Goal: Task Accomplishment & Management: Complete application form

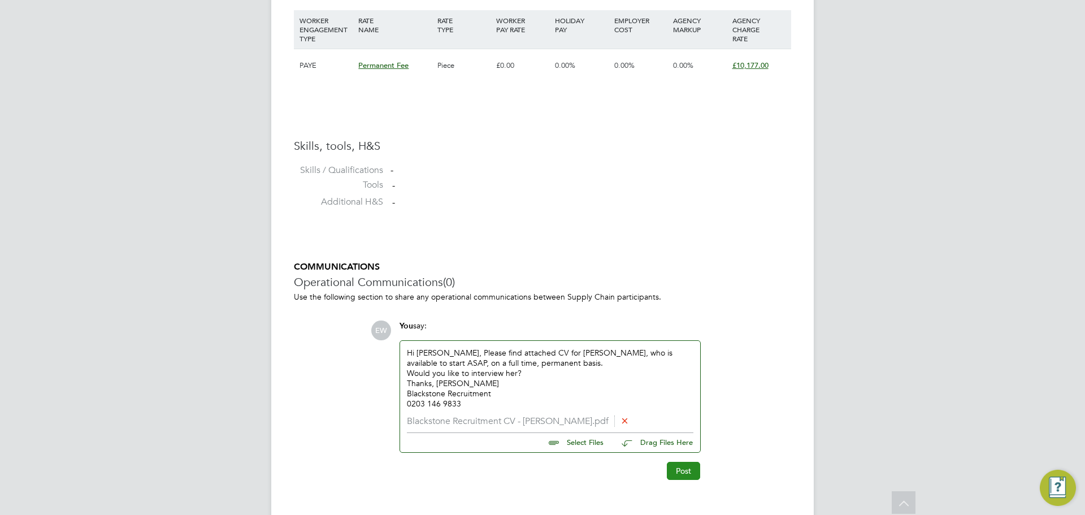
click at [685, 473] on button "Post" at bounding box center [683, 471] width 33 height 18
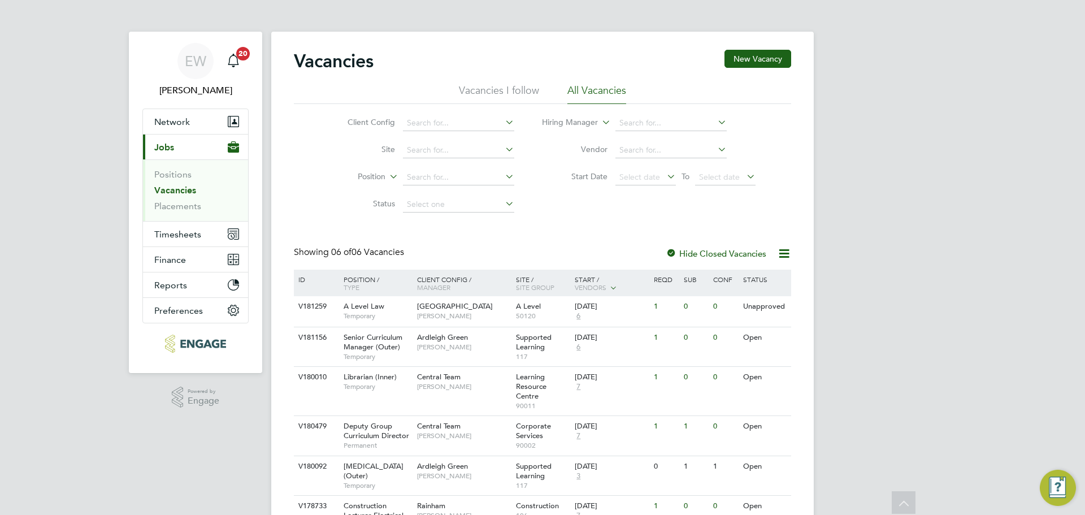
scroll to position [89, 0]
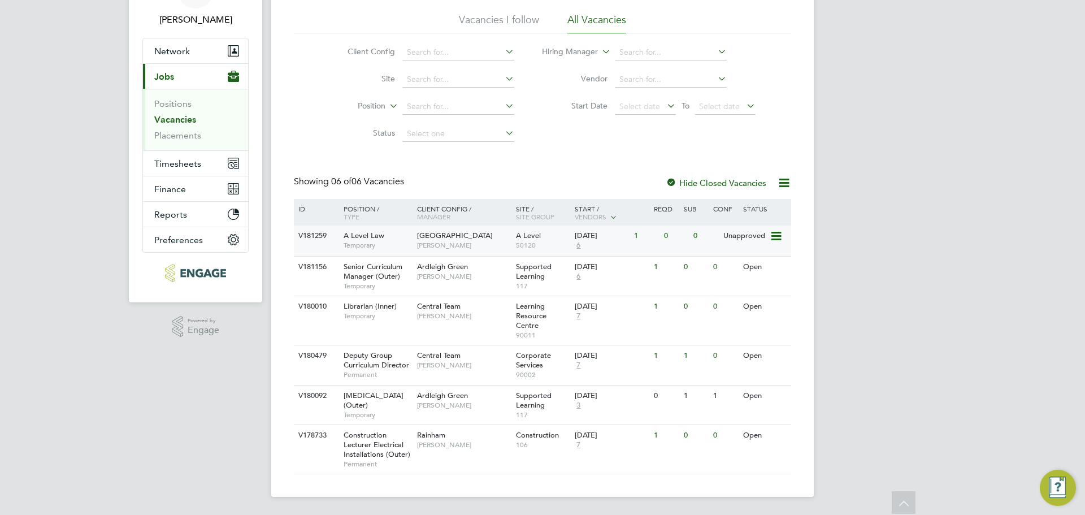
click at [386, 225] on div "A Level Law Temporary" at bounding box center [374, 239] width 79 height 29
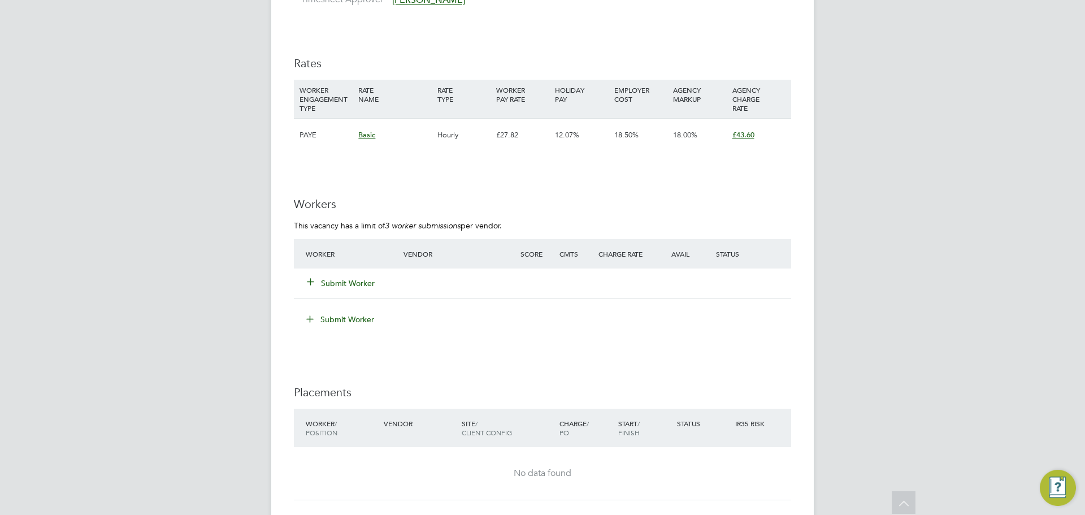
scroll to position [1469, 0]
click at [365, 278] on button "Submit Worker" at bounding box center [341, 283] width 68 height 11
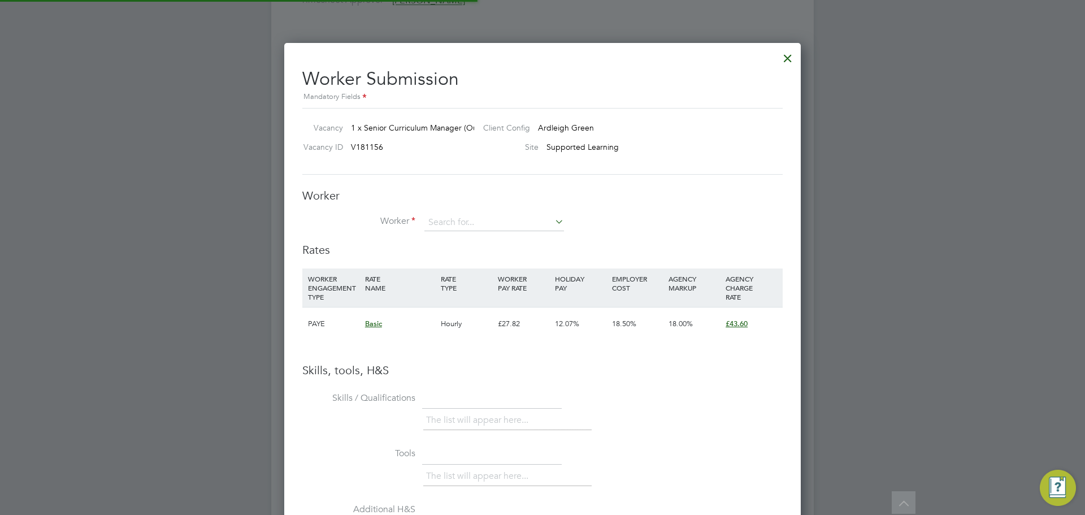
scroll to position [6, 6]
click at [456, 225] on input at bounding box center [494, 222] width 140 height 17
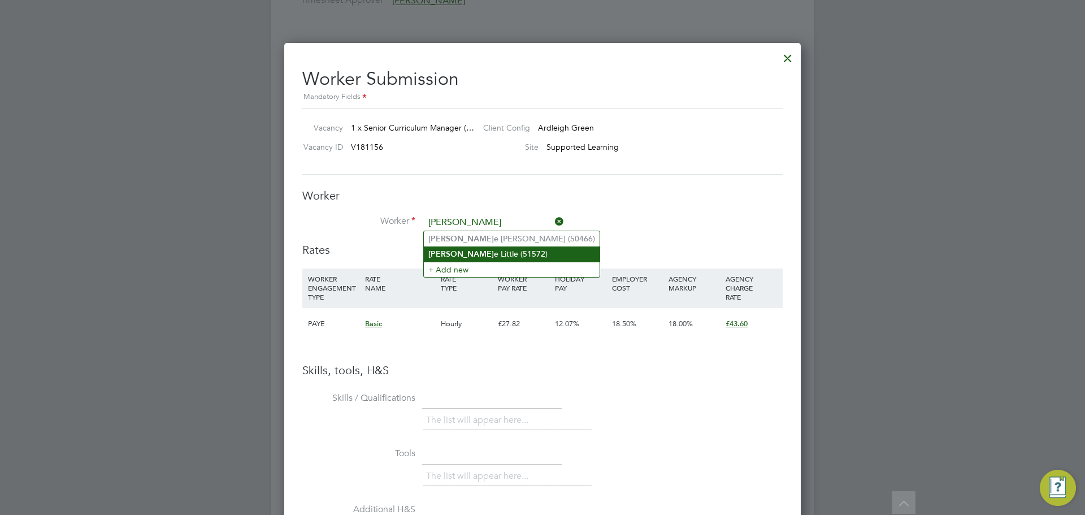
click at [475, 250] on li "Joann e Little (51572)" at bounding box center [512, 253] width 176 height 15
type input "Joanne Little (51572)"
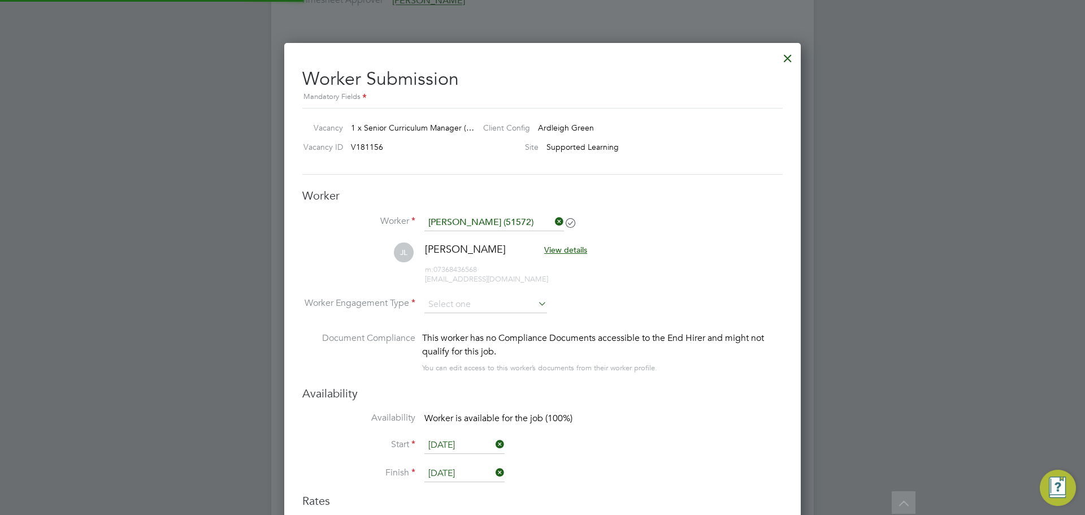
scroll to position [965, 517]
click at [487, 308] on input at bounding box center [485, 304] width 123 height 17
click at [450, 333] on li "PAYE" at bounding box center [486, 335] width 124 height 15
type input "PAYE"
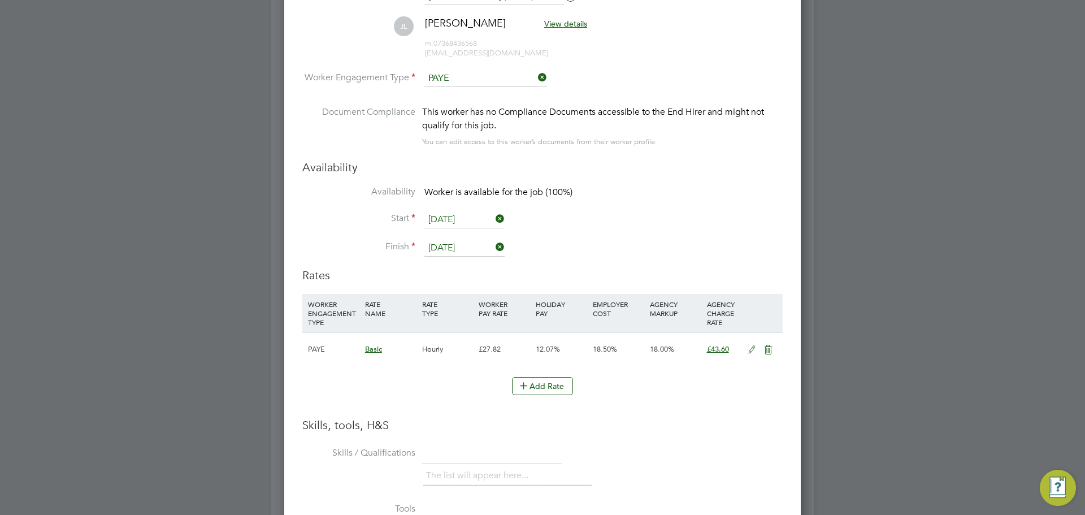
click at [748, 349] on icon at bounding box center [752, 349] width 14 height 9
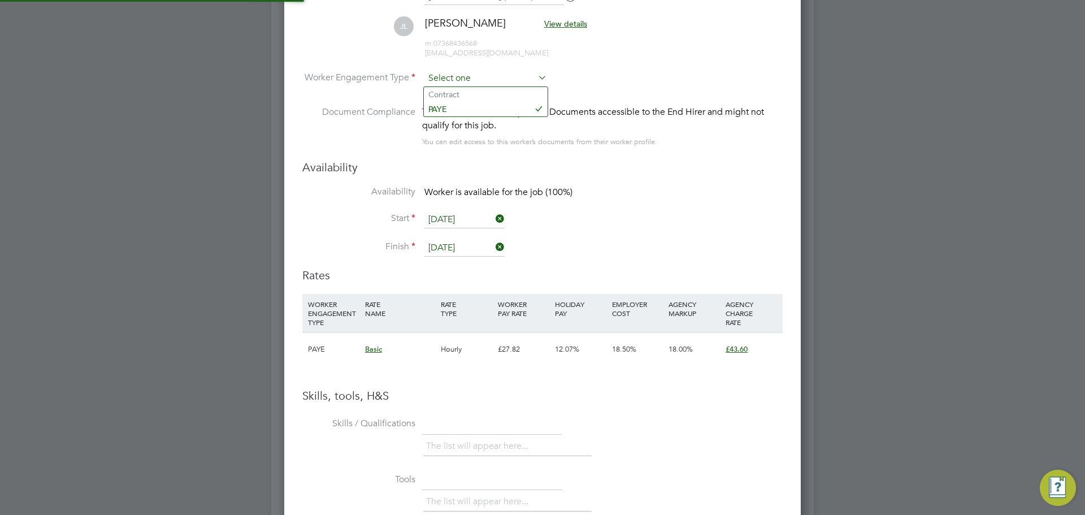
click at [471, 73] on input at bounding box center [485, 78] width 123 height 17
click at [450, 94] on li "Contract" at bounding box center [486, 94] width 124 height 15
type input "Contract"
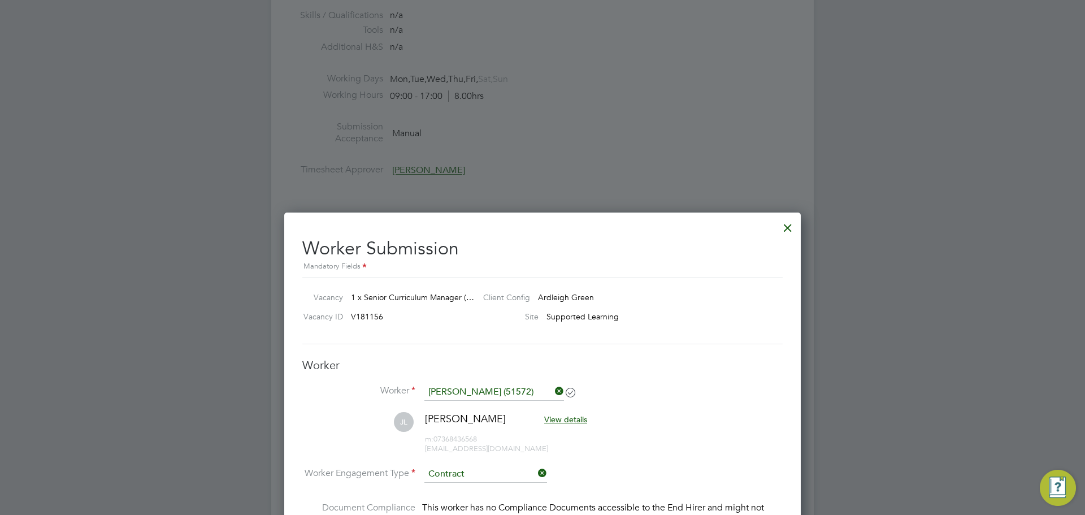
click at [787, 230] on div at bounding box center [788, 225] width 20 height 20
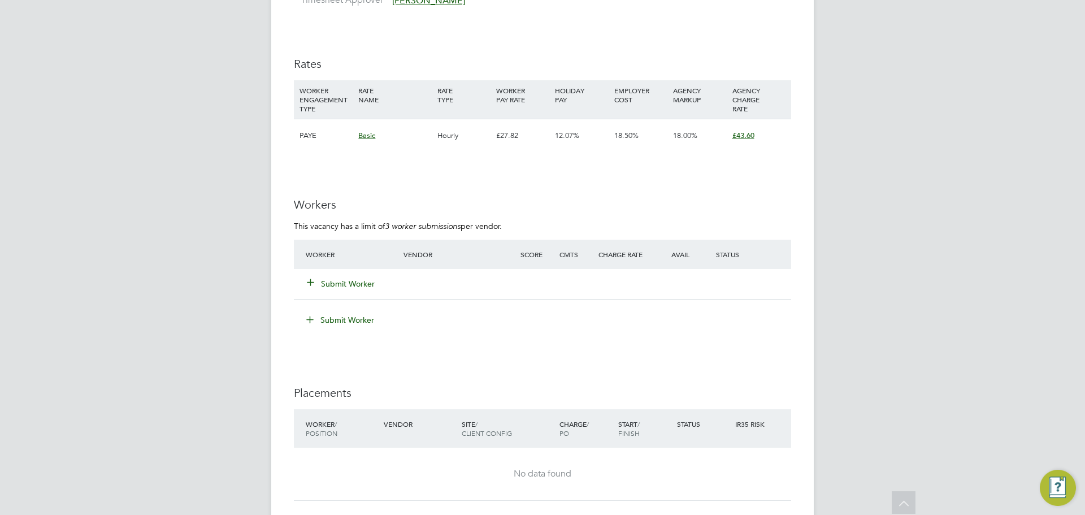
click at [362, 278] on button "Submit Worker" at bounding box center [341, 283] width 68 height 11
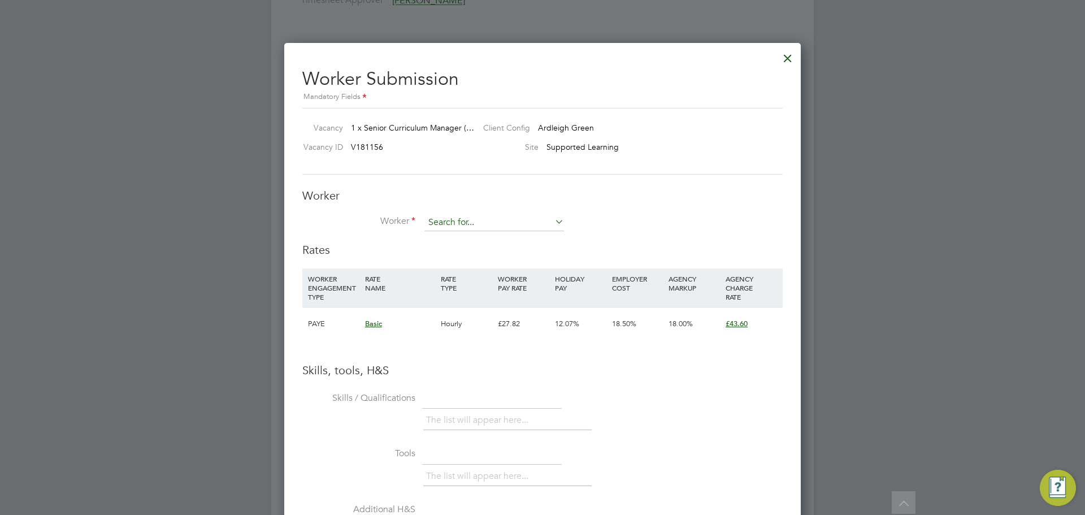
click at [487, 224] on input at bounding box center [494, 222] width 140 height 17
click at [466, 256] on li "Joann e Little (51572)" at bounding box center [512, 253] width 176 height 15
type input "Joanne Little (51572)"
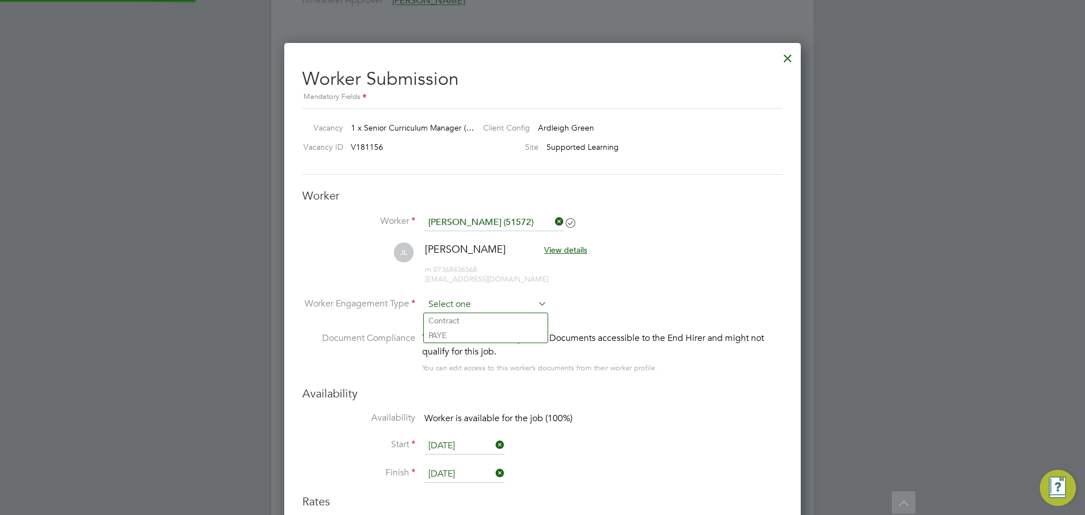
click at [440, 309] on input at bounding box center [485, 304] width 123 height 17
click at [448, 321] on li "Contract" at bounding box center [486, 320] width 124 height 15
type input "Contract"
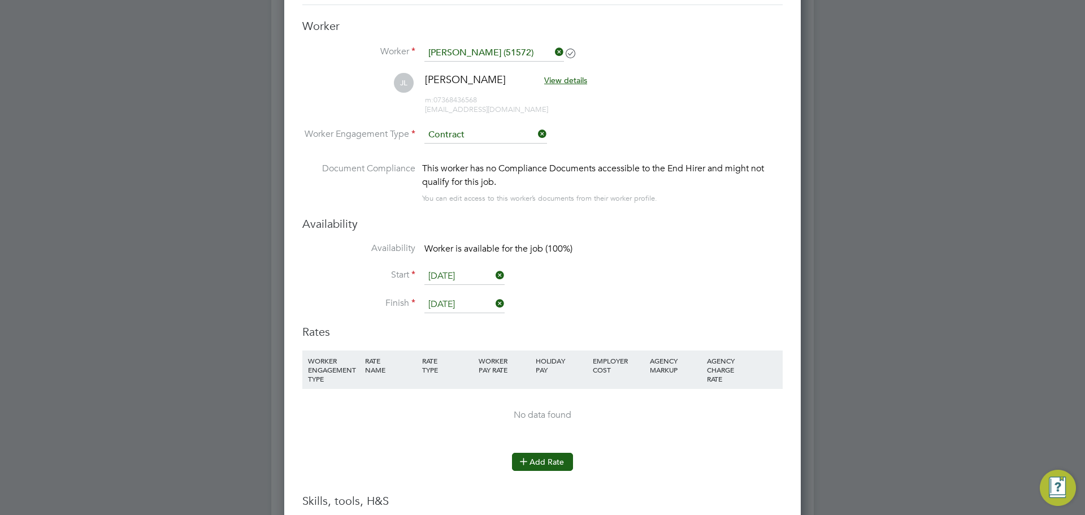
click at [536, 464] on button "Add Rate" at bounding box center [542, 462] width 61 height 18
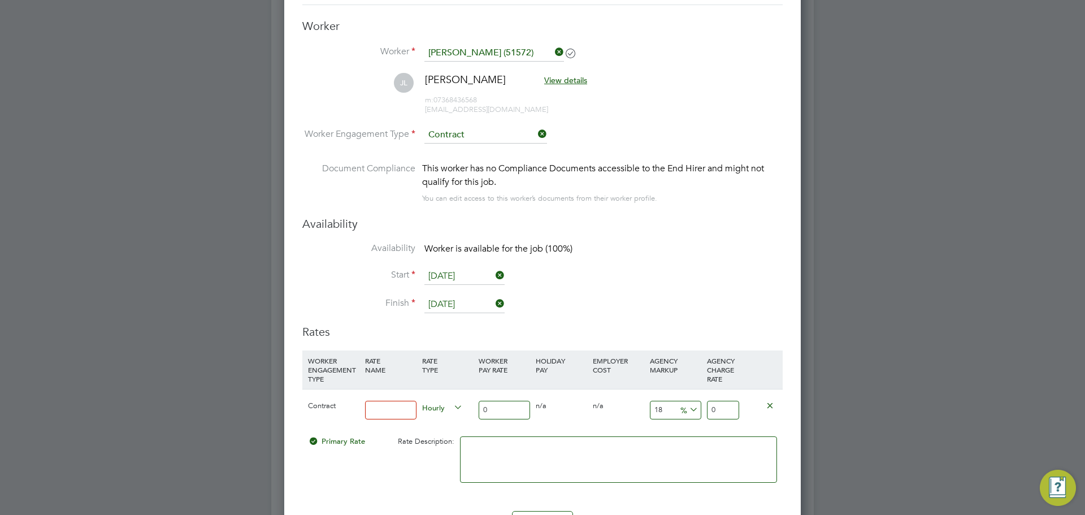
click at [387, 410] on input at bounding box center [390, 410] width 51 height 19
drag, startPoint x: 398, startPoint y: 411, endPoint x: 357, endPoint y: 410, distance: 41.8
click at [357, 410] on div "Contract 40 Hourly 0 0 n/a 0 n/a 18 0 % 0" at bounding box center [542, 410] width 480 height 42
type input "Basic"
drag, startPoint x: 511, startPoint y: 406, endPoint x: 467, endPoint y: 410, distance: 44.2
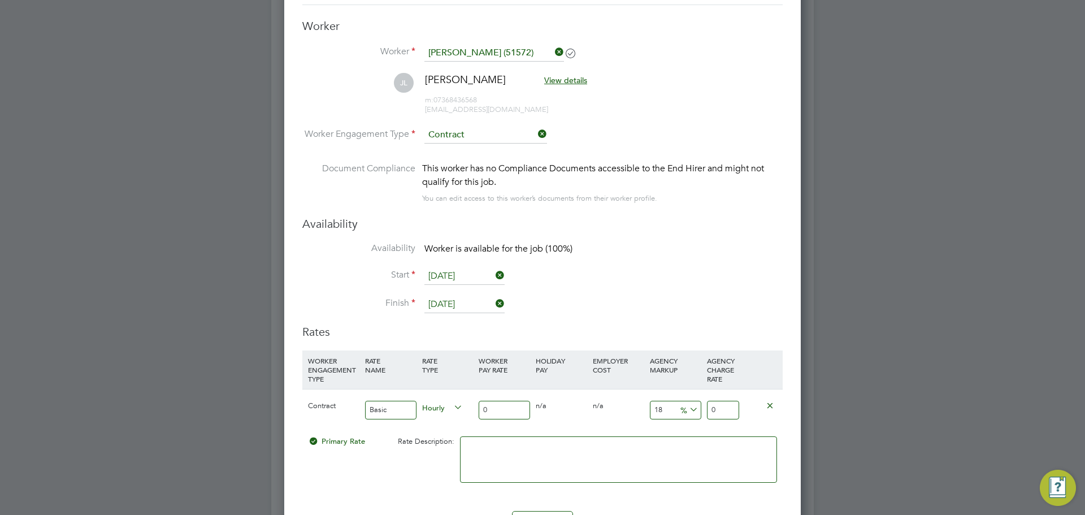
click at [467, 410] on div "Contract Basic Hourly 0 0 n/a 0 n/a 18 0 % 0" at bounding box center [542, 410] width 480 height 42
type input "4"
type input "4.72"
type input "40"
type input "47.2"
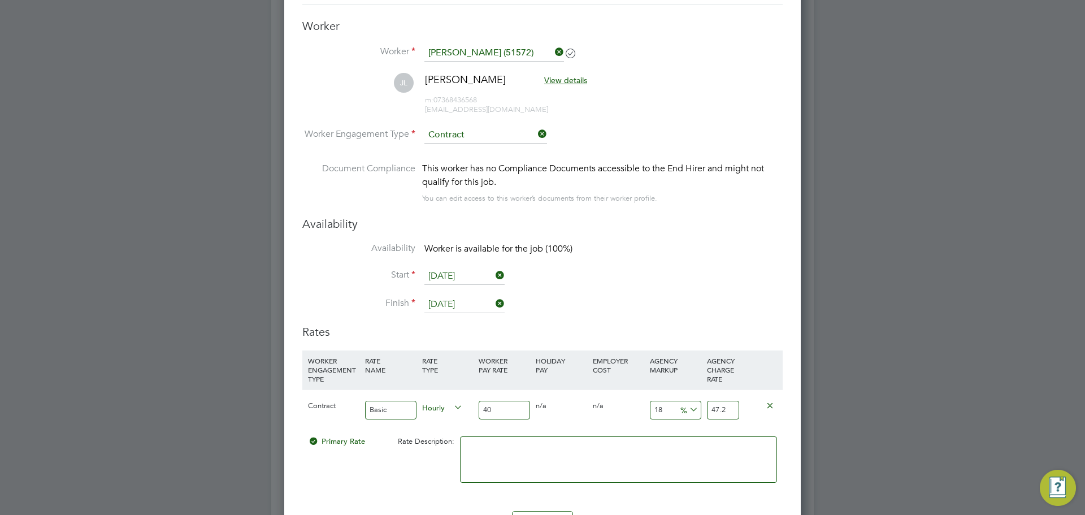
type input "40"
click at [579, 458] on textarea at bounding box center [618, 459] width 317 height 46
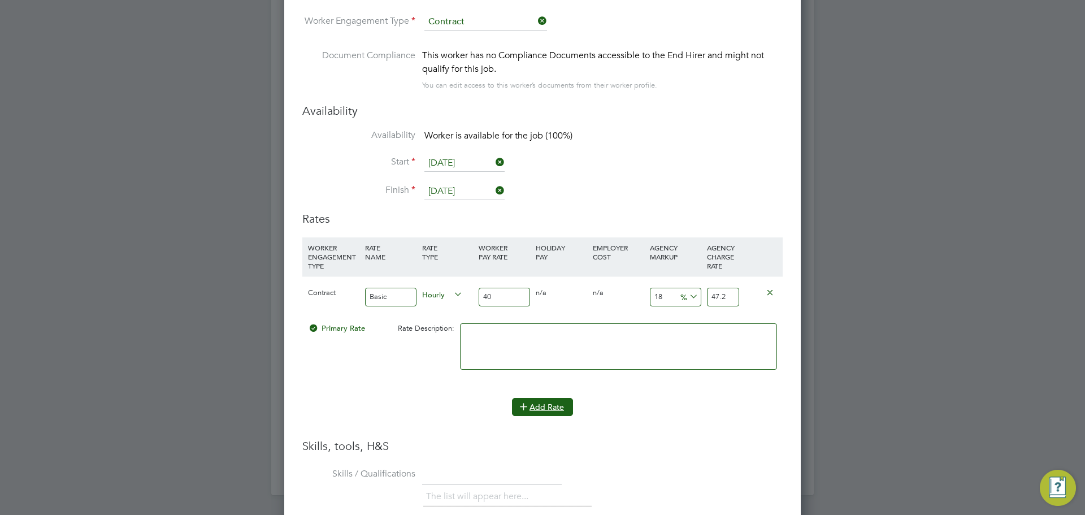
click at [542, 408] on button "Add Rate" at bounding box center [542, 407] width 61 height 18
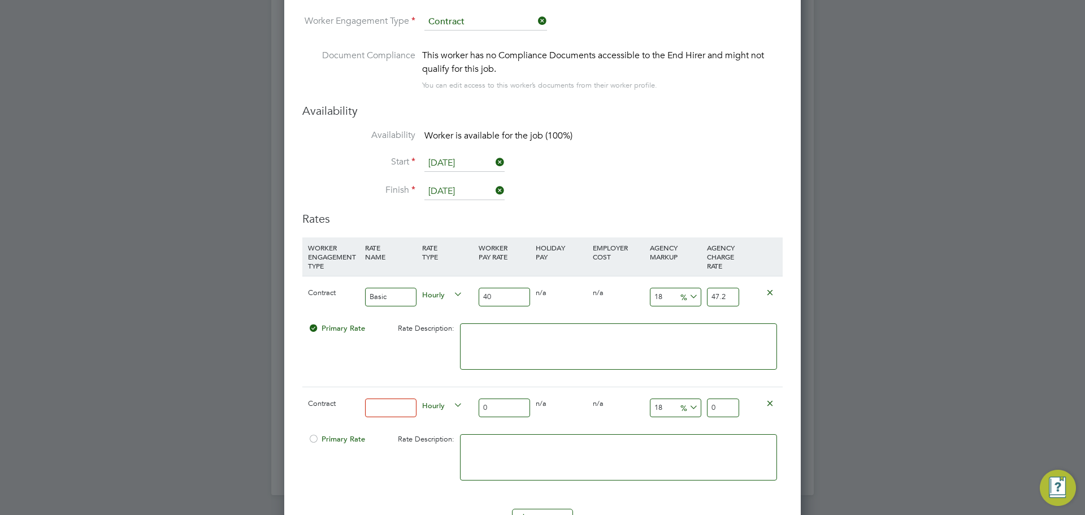
click at [767, 403] on icon at bounding box center [770, 402] width 8 height 8
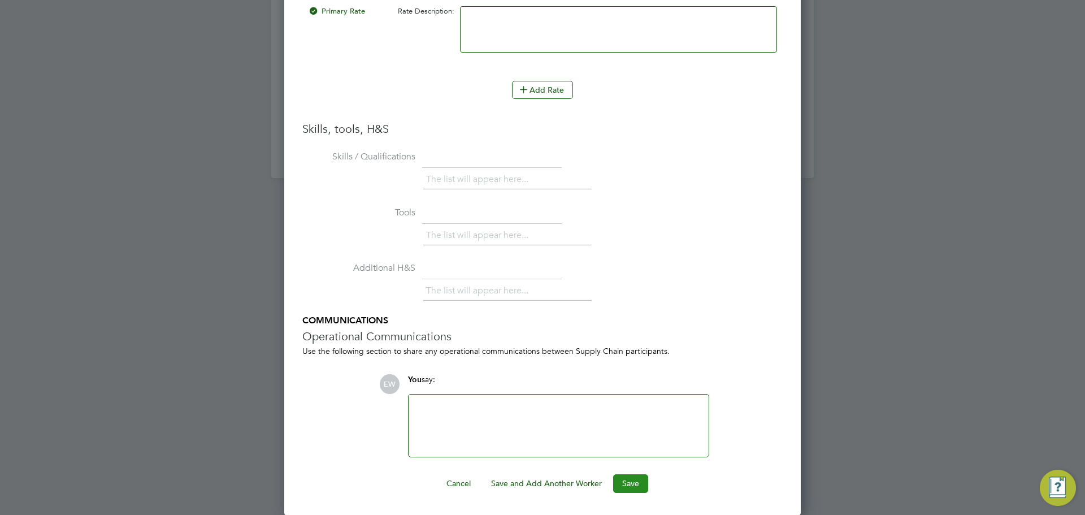
click at [640, 477] on button "Save" at bounding box center [630, 483] width 35 height 18
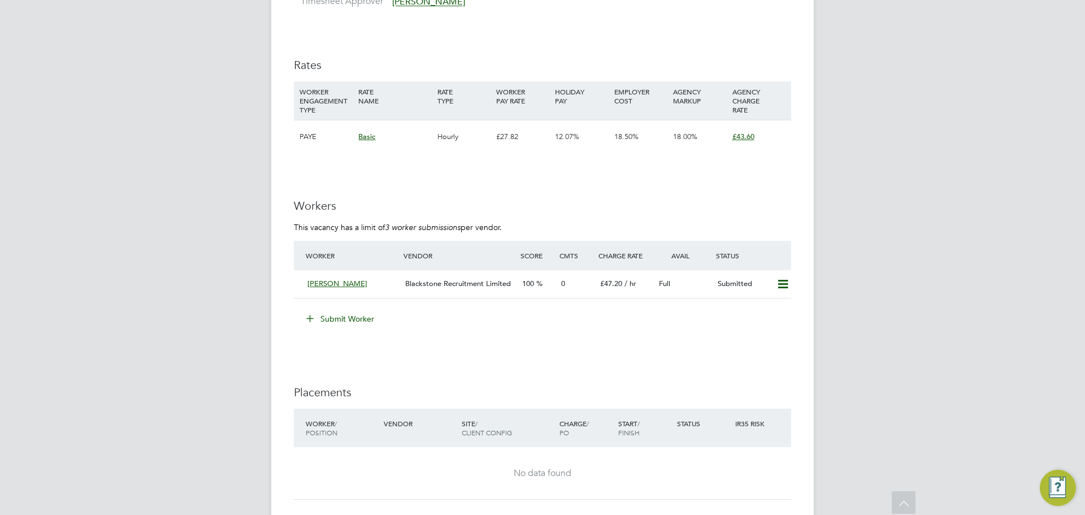
scroll to position [1582, 0]
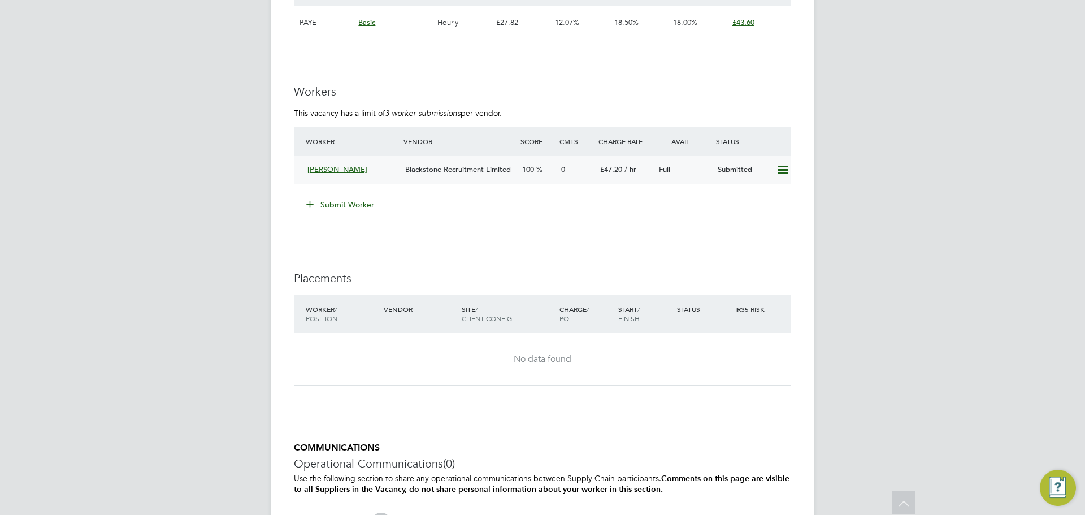
click at [455, 164] on span "Blackstone Recruitment Limited" at bounding box center [458, 169] width 106 height 10
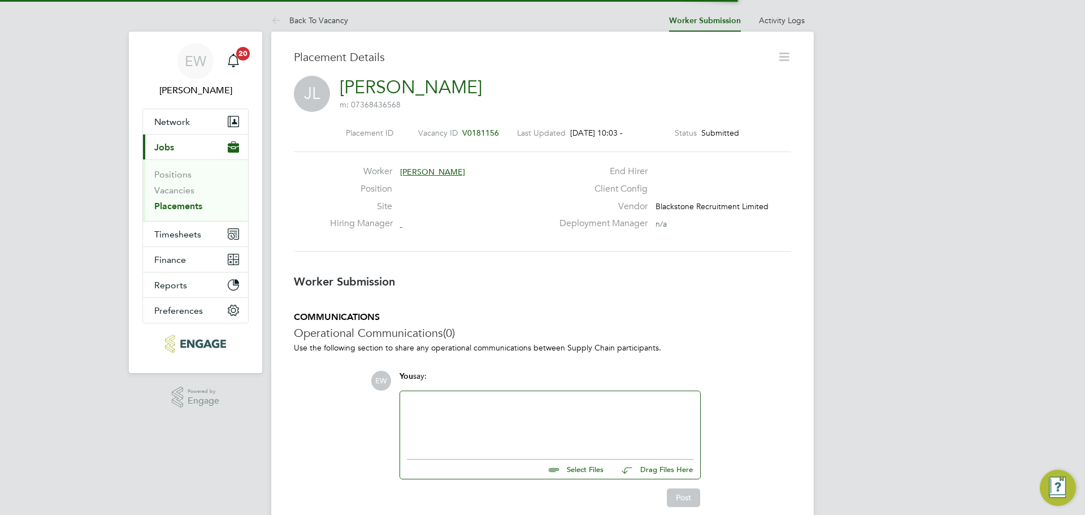
scroll to position [6, 6]
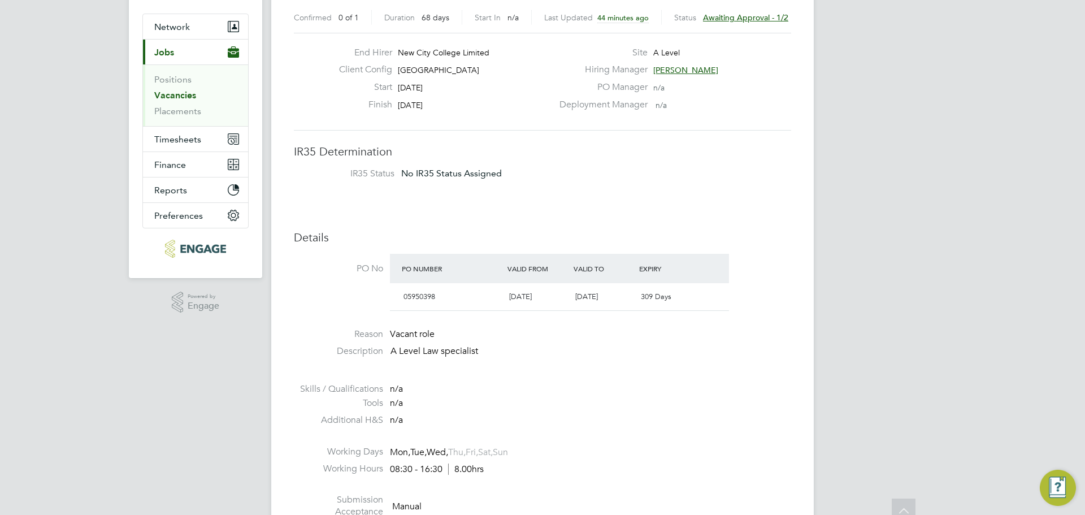
scroll to position [226, 0]
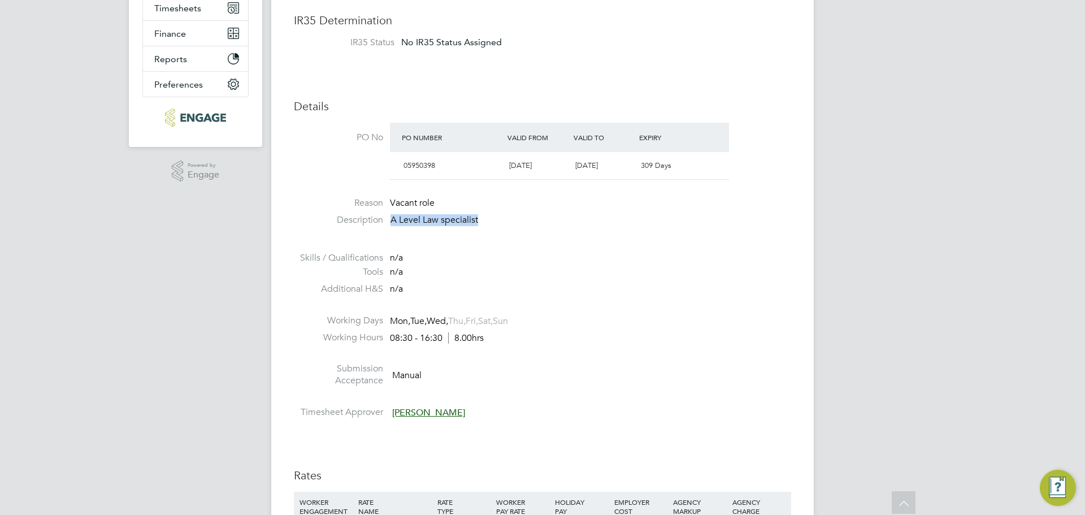
drag, startPoint x: 490, startPoint y: 220, endPoint x: 383, endPoint y: 219, distance: 106.8
click at [383, 219] on li "Description A Level Law specialist" at bounding box center [542, 225] width 497 height 23
copy p "A Level Law specialist"
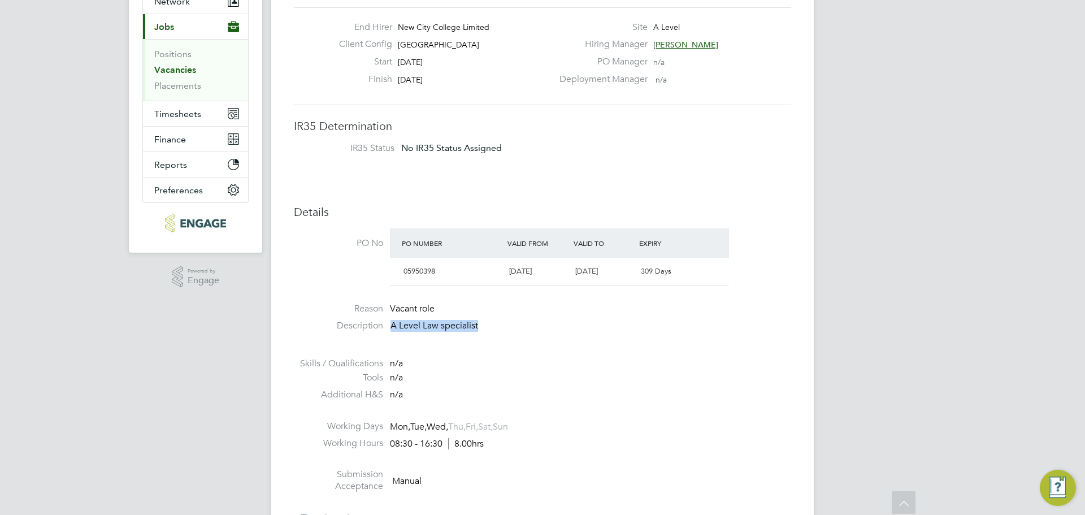
scroll to position [0, 0]
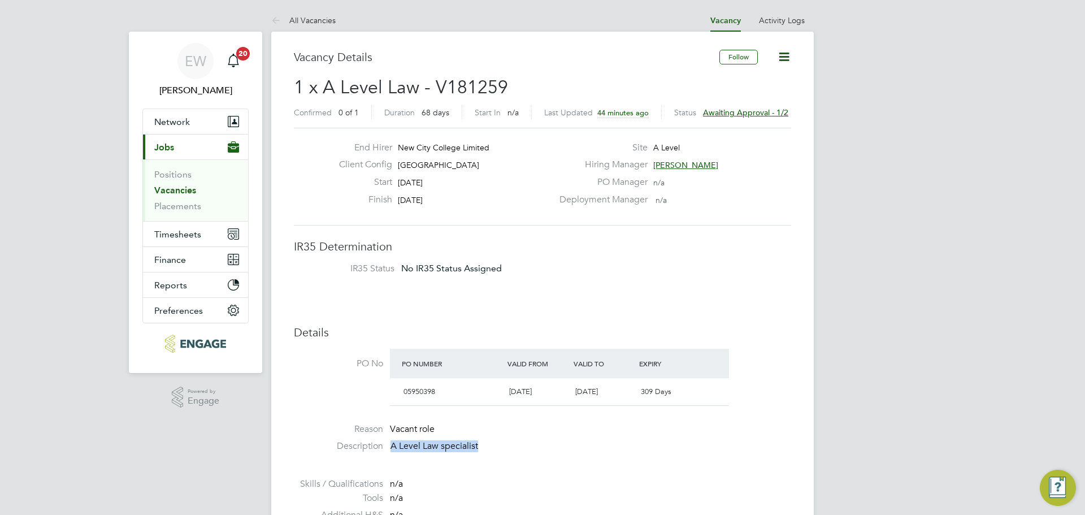
drag, startPoint x: 445, startPoint y: 199, endPoint x: 393, endPoint y: 187, distance: 52.8
click at [393, 187] on div "End Hirer New City College Limited Client Config Havering Sixth Form Campus Sta…" at bounding box center [441, 177] width 223 height 70
copy div "13 Oct 2025 Finish 19 Dec 2025"
drag, startPoint x: 484, startPoint y: 166, endPoint x: 394, endPoint y: 162, distance: 89.4
click at [394, 162] on div "Client Config Havering Sixth Form Campus" at bounding box center [441, 168] width 223 height 18
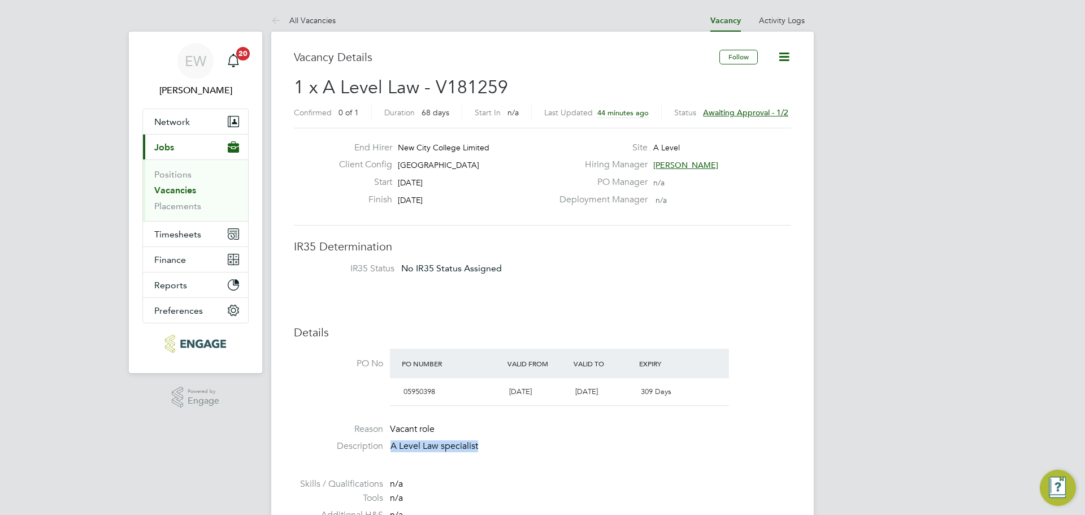
copy span "[GEOGRAPHIC_DATA]"
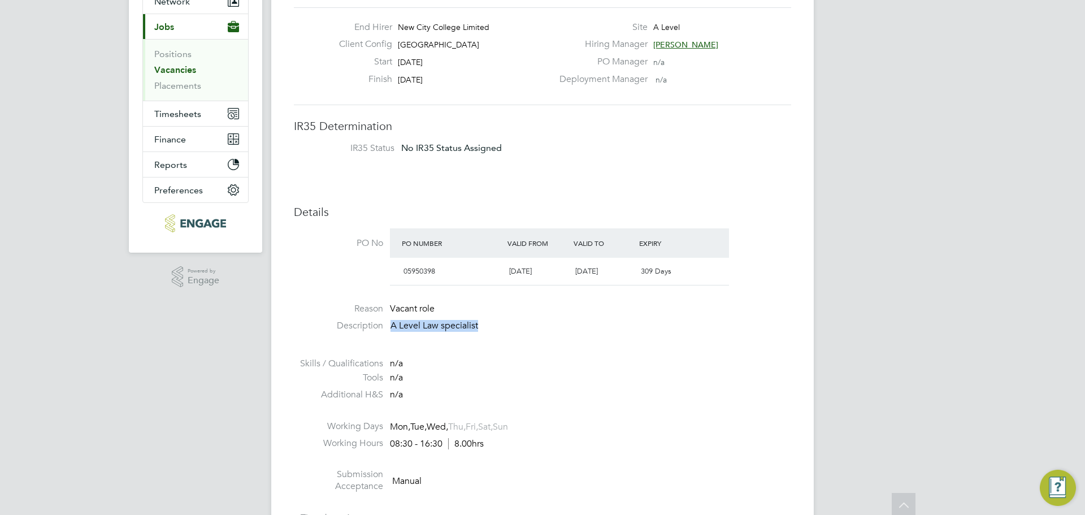
scroll to position [339, 0]
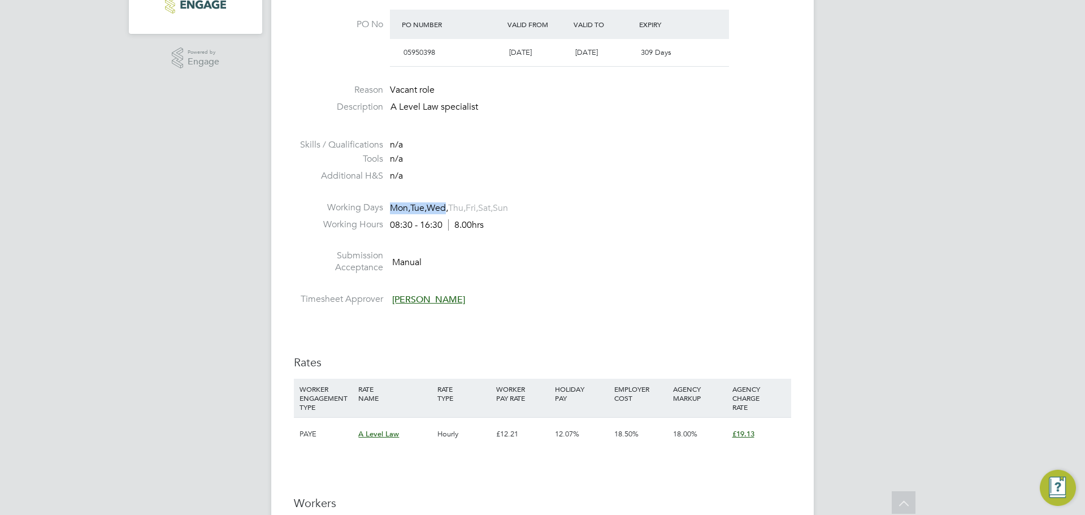
drag, startPoint x: 451, startPoint y: 207, endPoint x: 392, endPoint y: 211, distance: 59.4
click at [392, 211] on span "Mon, Tue, Wed, Thu, Fri, Sat, Sun" at bounding box center [449, 208] width 118 height 12
copy span "Mon, Tue, Wed"
drag, startPoint x: 447, startPoint y: 223, endPoint x: 392, endPoint y: 227, distance: 55.0
click at [392, 227] on div "08:30 - 16:30 8.00hrs" at bounding box center [437, 225] width 94 height 12
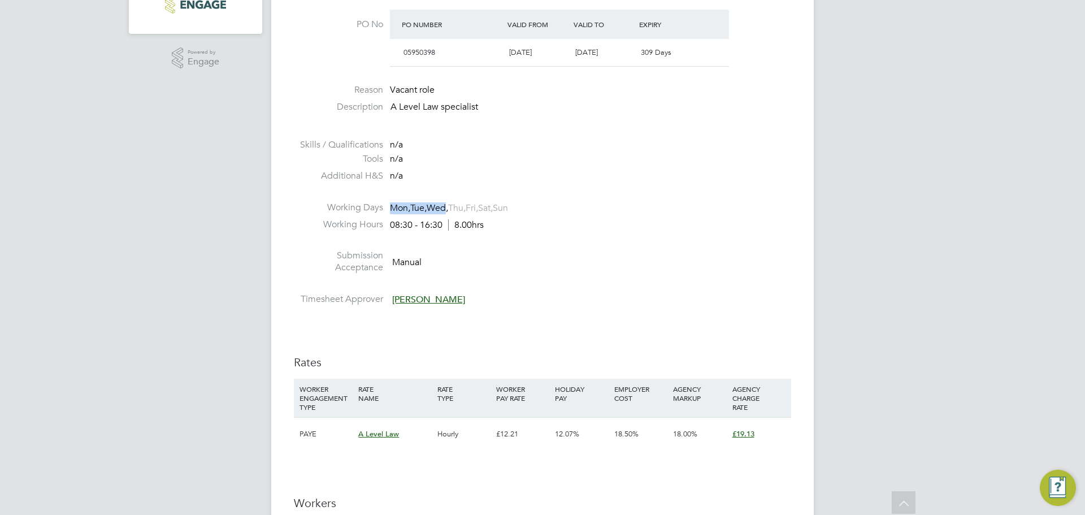
copy div "08:30 - 16:30"
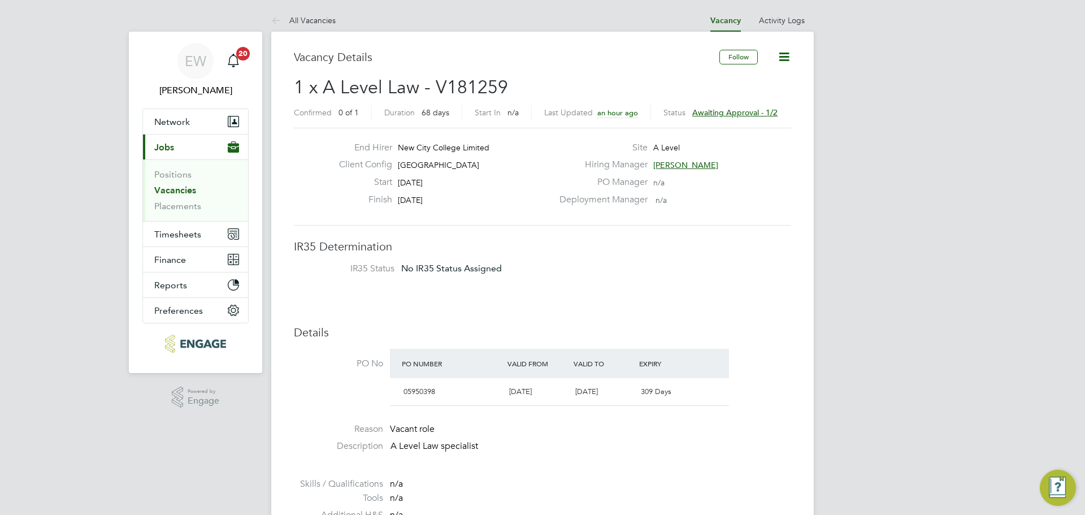
click at [748, 111] on span "Awaiting approval - 1/2" at bounding box center [734, 112] width 85 height 10
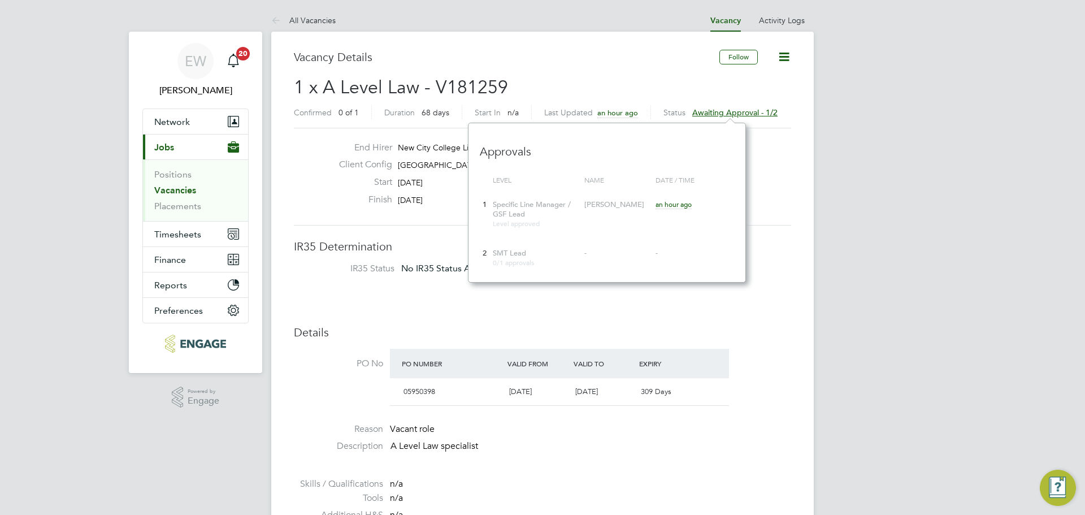
click at [770, 115] on span "Awaiting approval - 1/2" at bounding box center [734, 112] width 85 height 10
